Goal: Task Accomplishment & Management: Complete application form

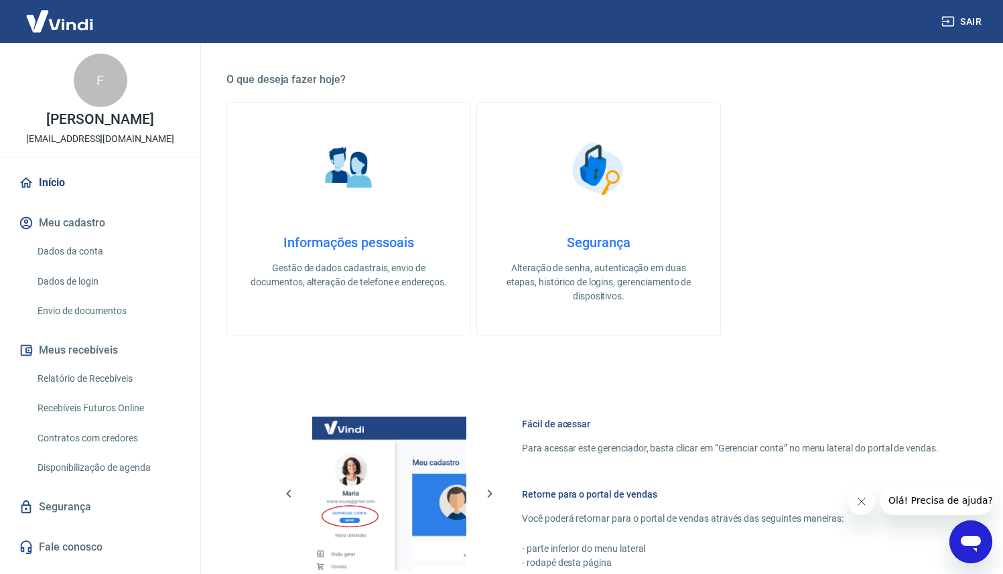
scroll to position [737, 0]
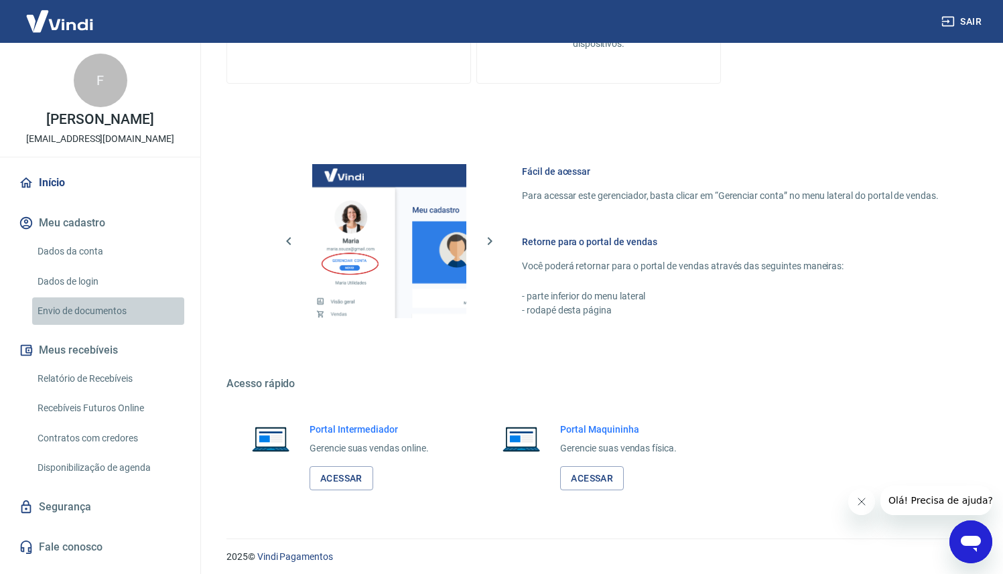
click at [118, 304] on link "Envio de documentos" at bounding box center [108, 310] width 152 height 27
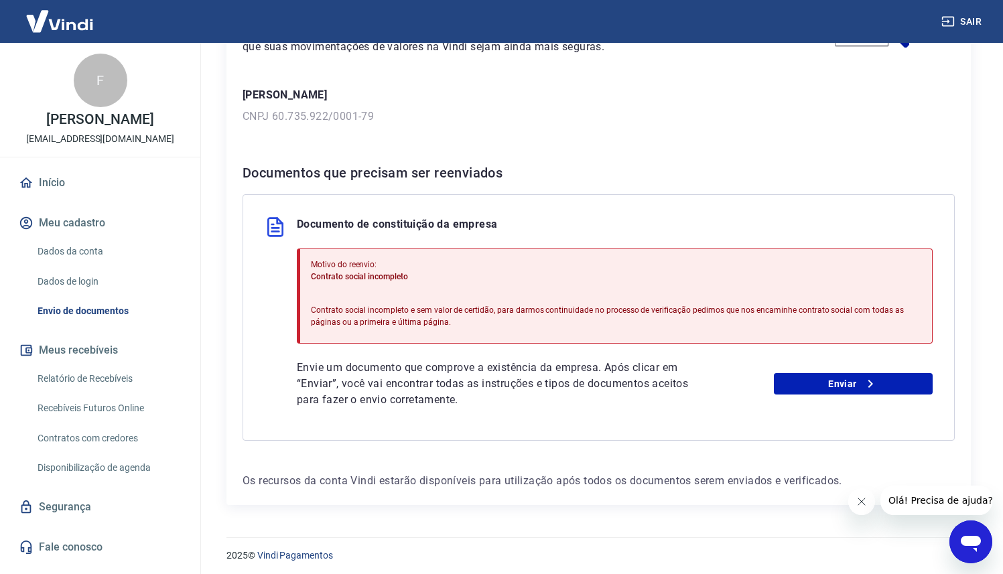
scroll to position [167, 0]
